Goal: Complete application form

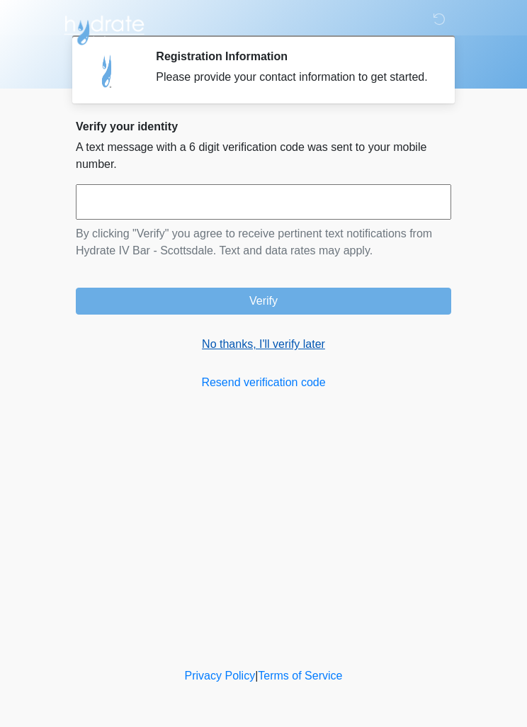
click at [305, 350] on link "No thanks, I'll verify later" at bounding box center [263, 344] width 375 height 17
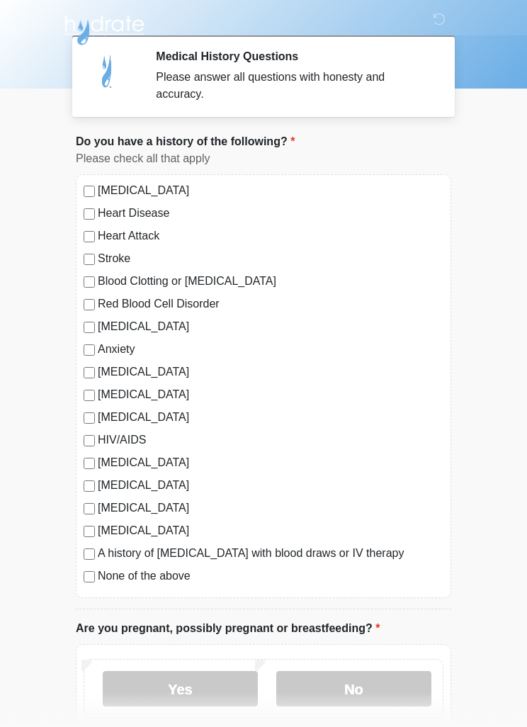
click at [106, 576] on label "None of the above" at bounding box center [271, 575] width 346 height 17
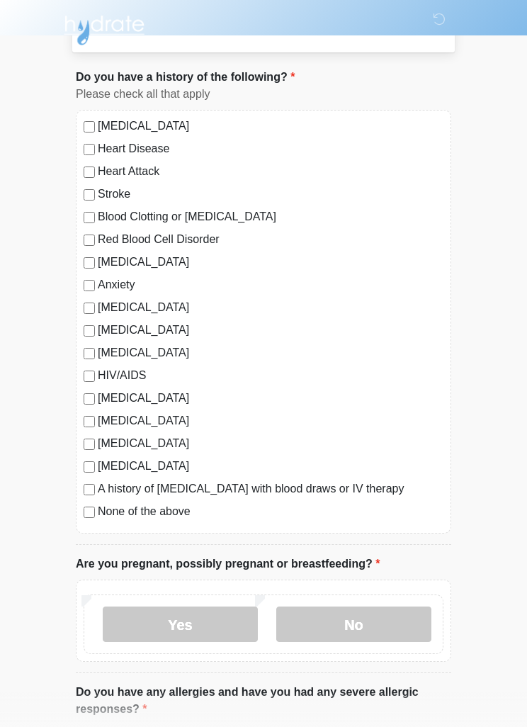
scroll to position [62, 0]
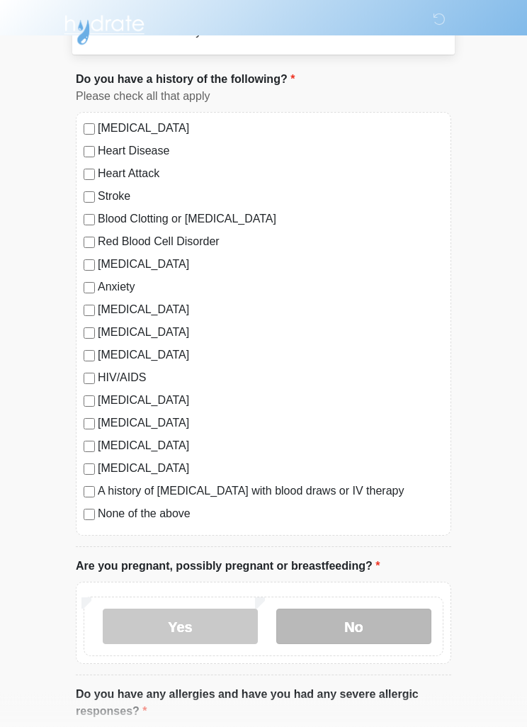
click at [358, 623] on label "No" at bounding box center [353, 626] width 155 height 35
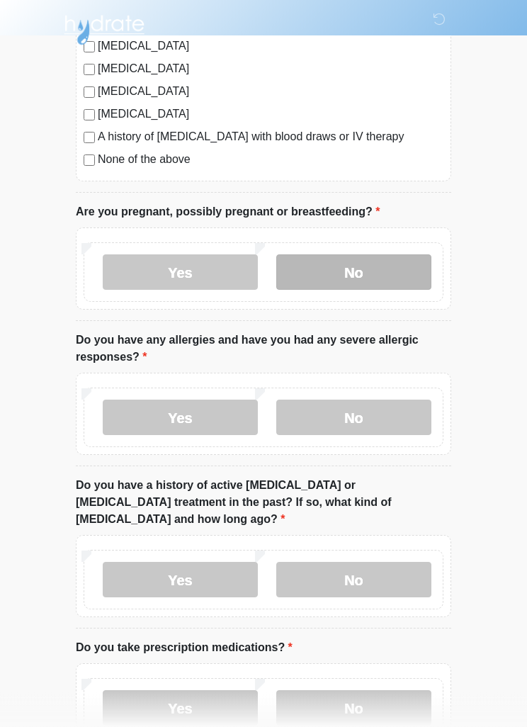
scroll to position [417, 0]
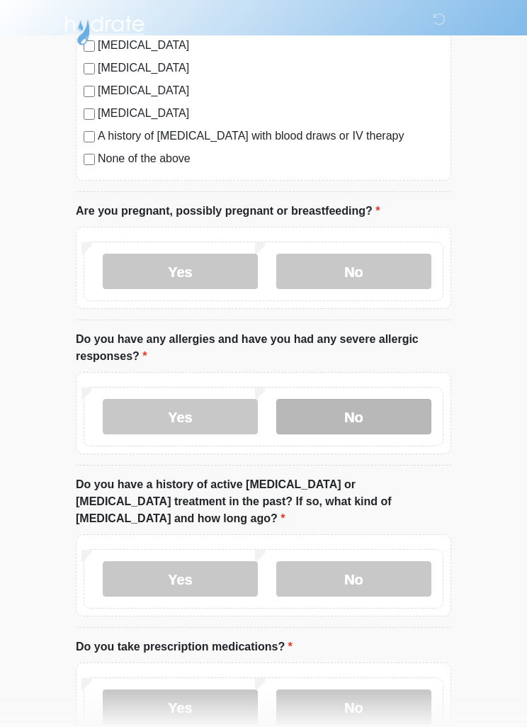
click at [382, 408] on label "No" at bounding box center [353, 416] width 155 height 35
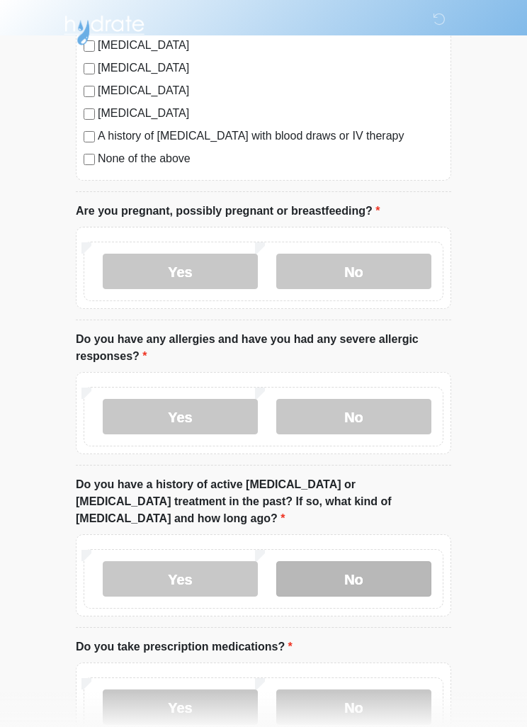
click at [373, 561] on label "No" at bounding box center [353, 578] width 155 height 35
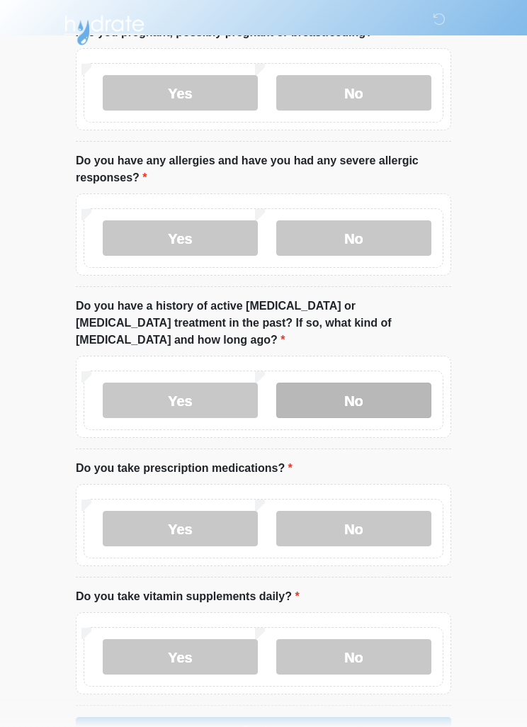
scroll to position [599, 0]
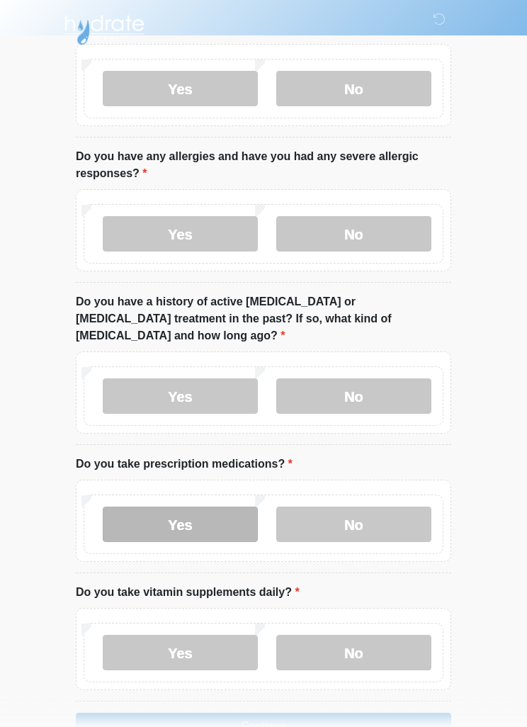
click at [168, 507] on label "Yes" at bounding box center [180, 524] width 155 height 35
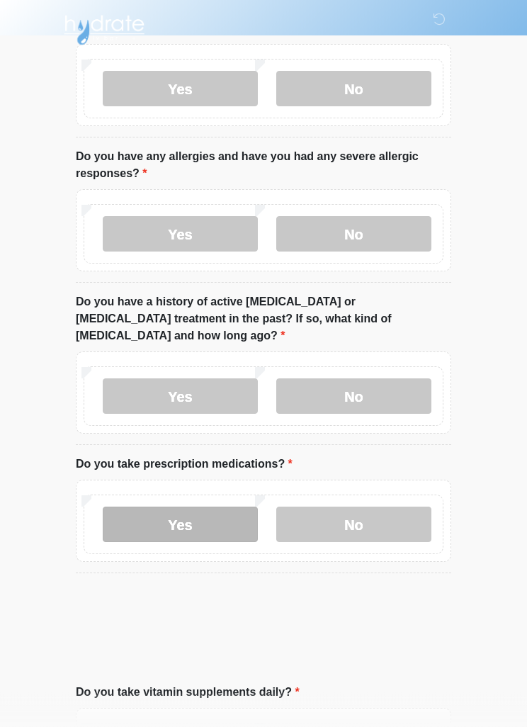
scroll to position [600, 0]
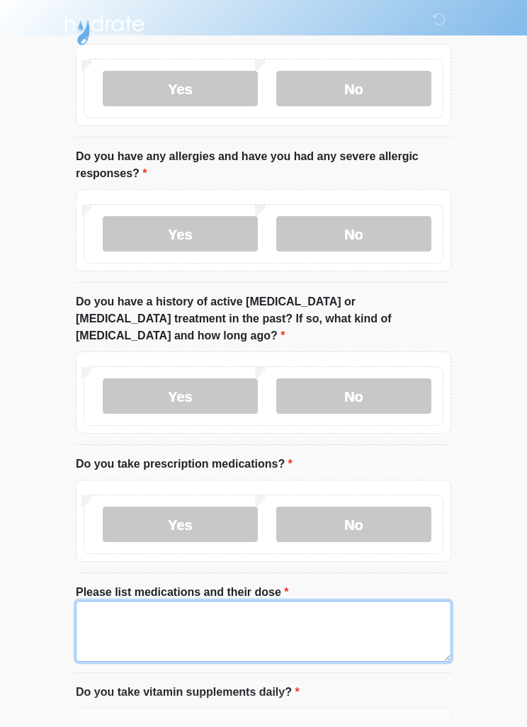
click at [230, 614] on textarea "Please list medications and their dose" at bounding box center [263, 631] width 375 height 61
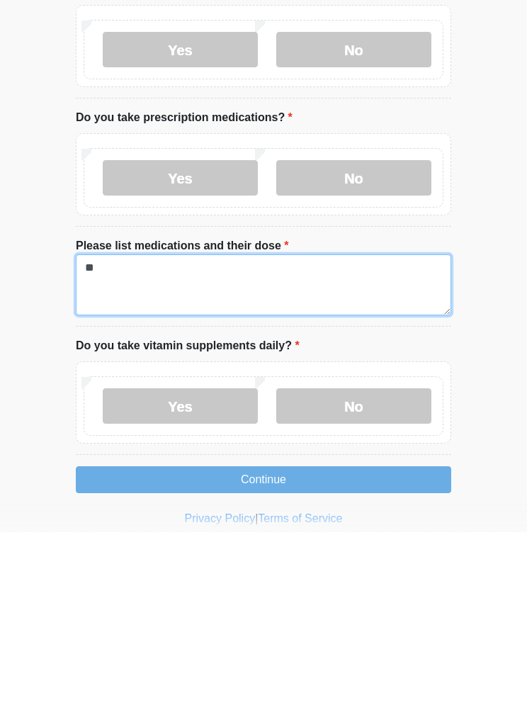
type textarea "*"
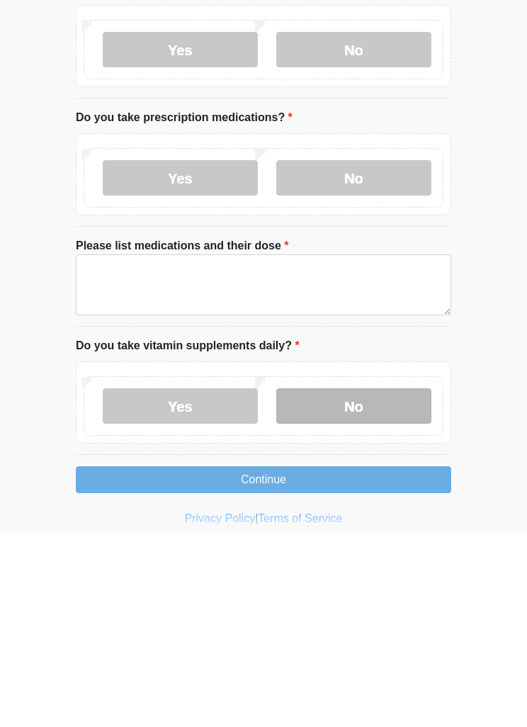
click at [339, 584] on label "No" at bounding box center [353, 601] width 155 height 35
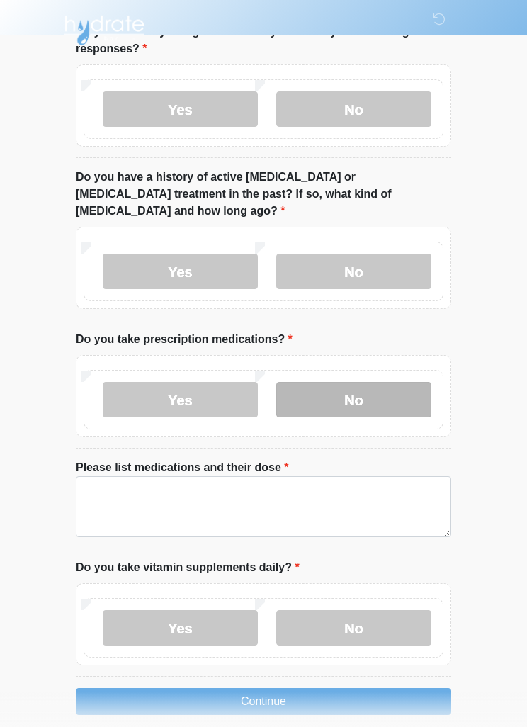
click at [342, 382] on label "No" at bounding box center [353, 399] width 155 height 35
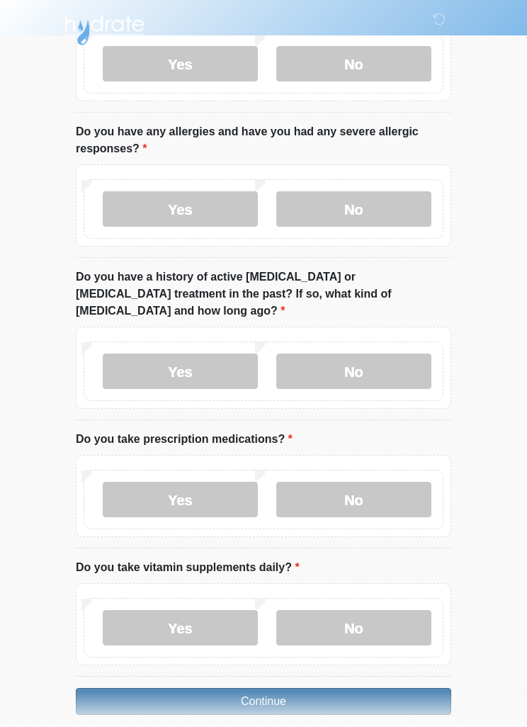
click at [271, 688] on button "Continue" at bounding box center [263, 701] width 375 height 27
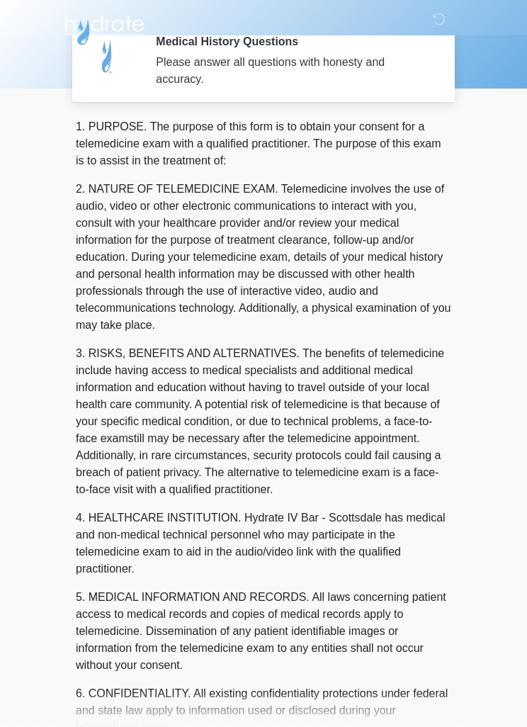
scroll to position [0, 0]
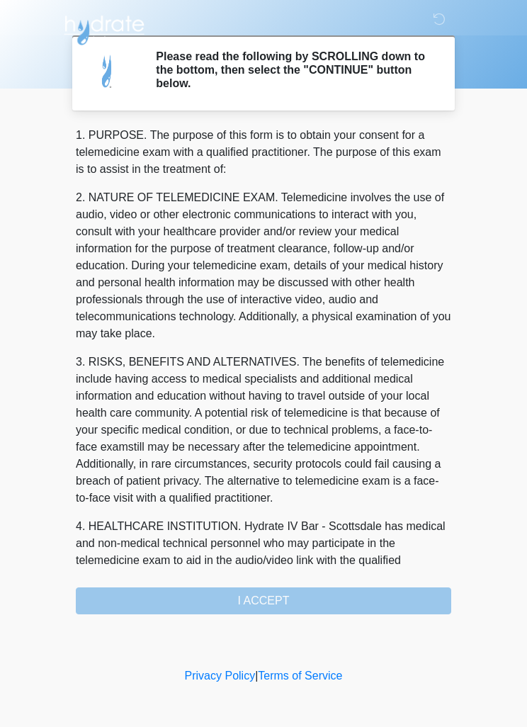
click at [280, 609] on div "1. PURPOSE. The purpose of this form is to obtain your consent for a telemedici…" at bounding box center [263, 370] width 375 height 487
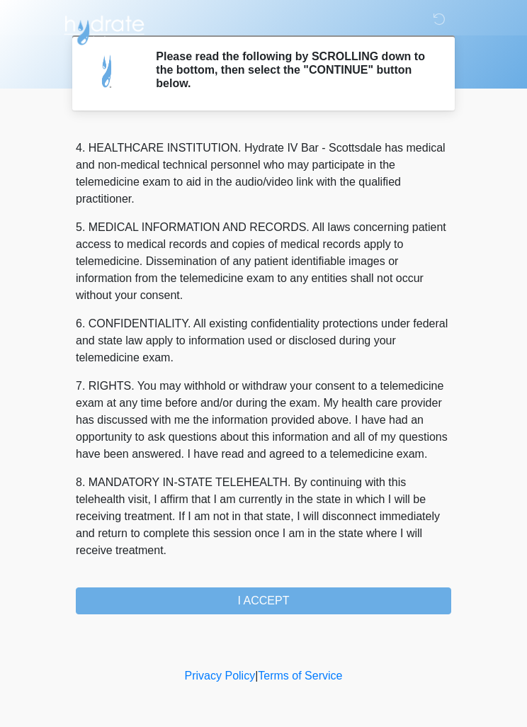
scroll to position [395, 0]
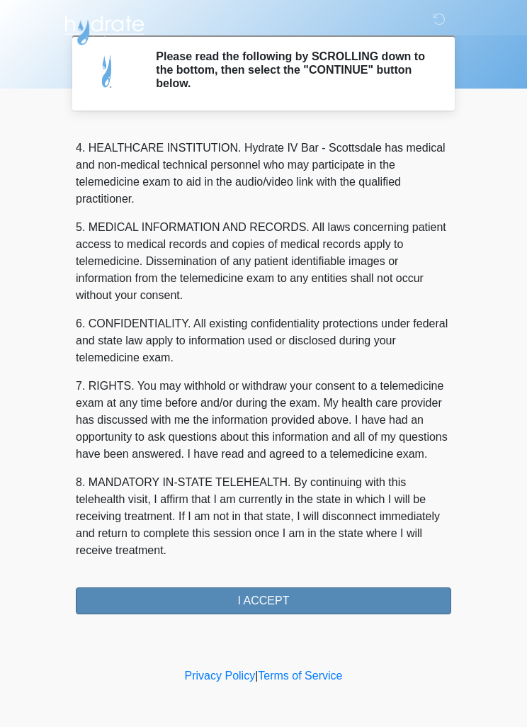
click at [261, 597] on button "I ACCEPT" at bounding box center [263, 600] width 375 height 27
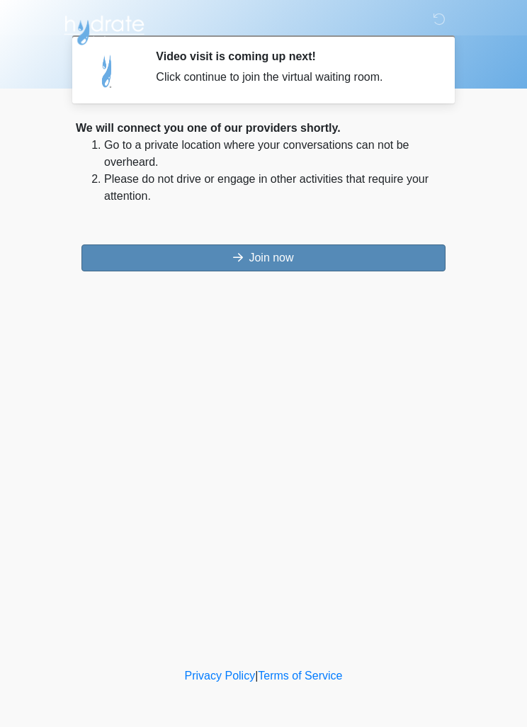
click at [274, 261] on button "Join now" at bounding box center [263, 257] width 364 height 27
